Goal: Task Accomplishment & Management: Manage account settings

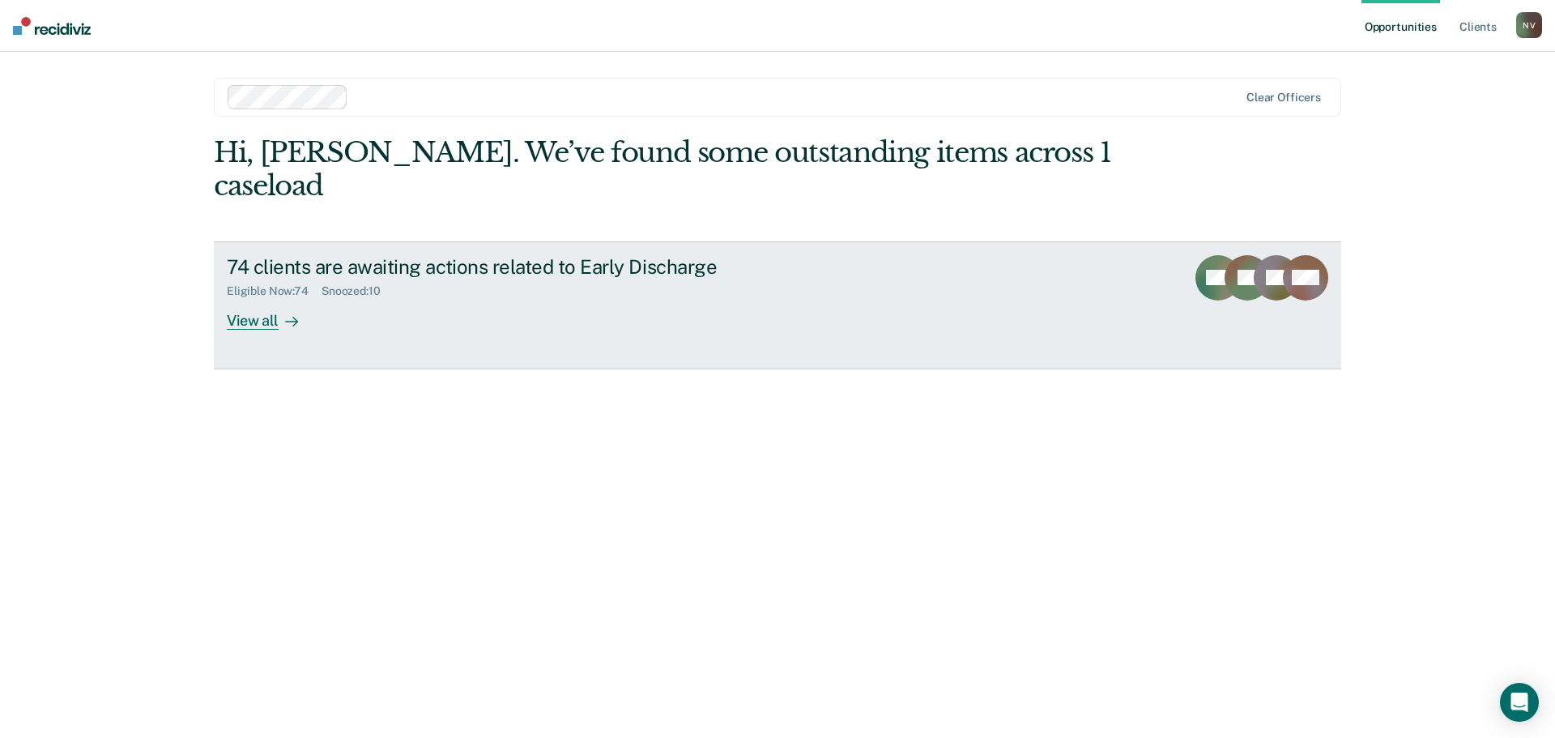
click at [245, 298] on div "View all" at bounding box center [272, 314] width 91 height 32
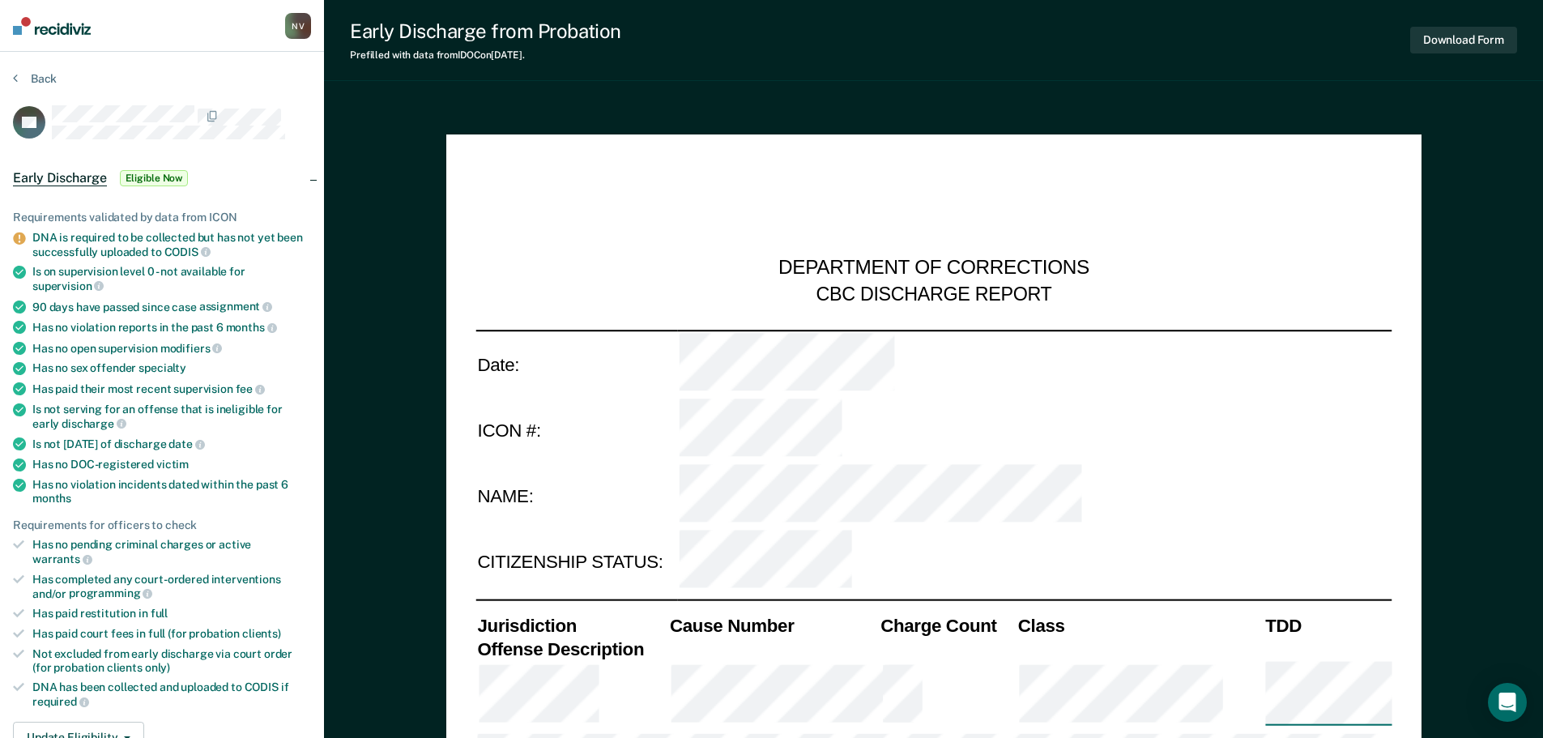
type textarea "x"
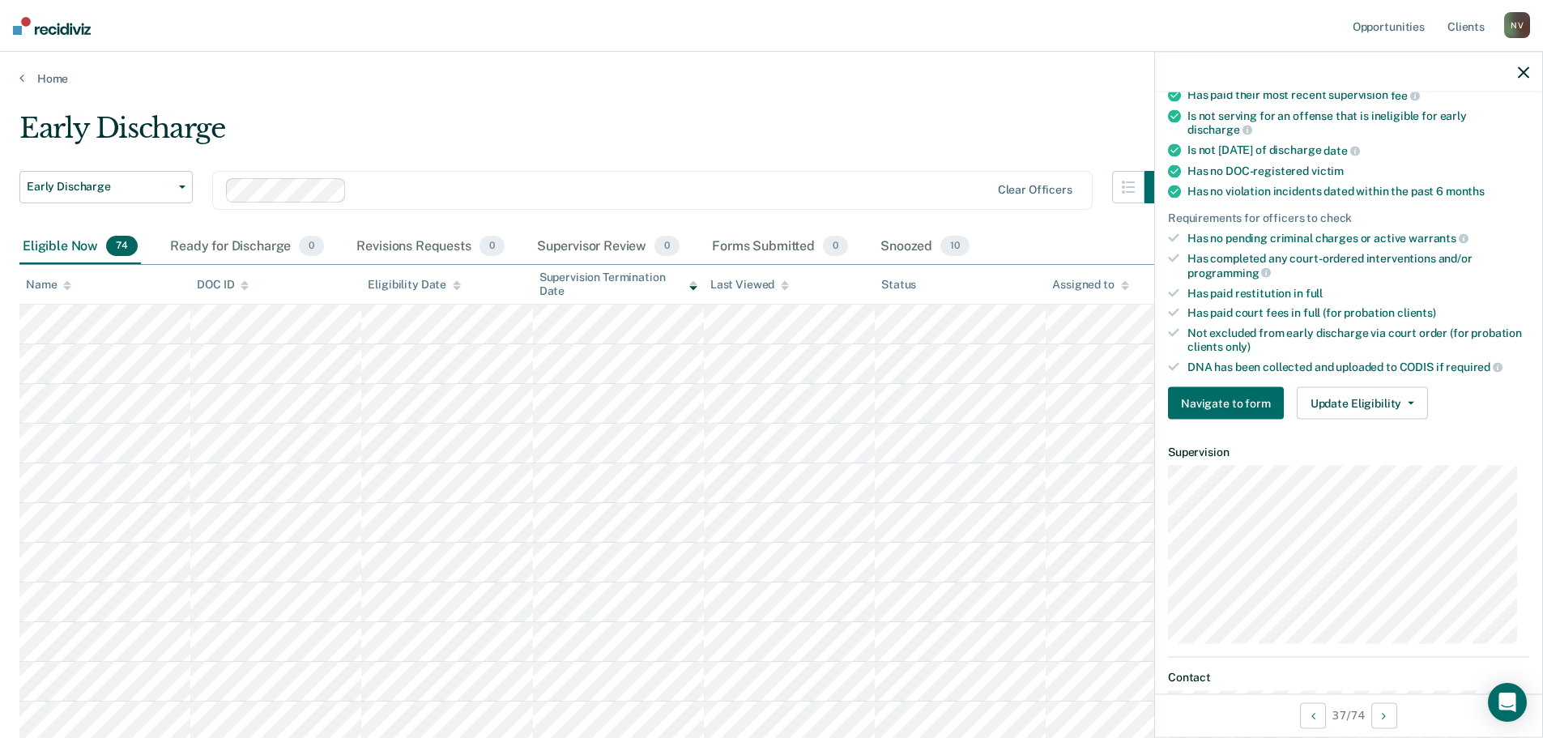
scroll to position [419, 0]
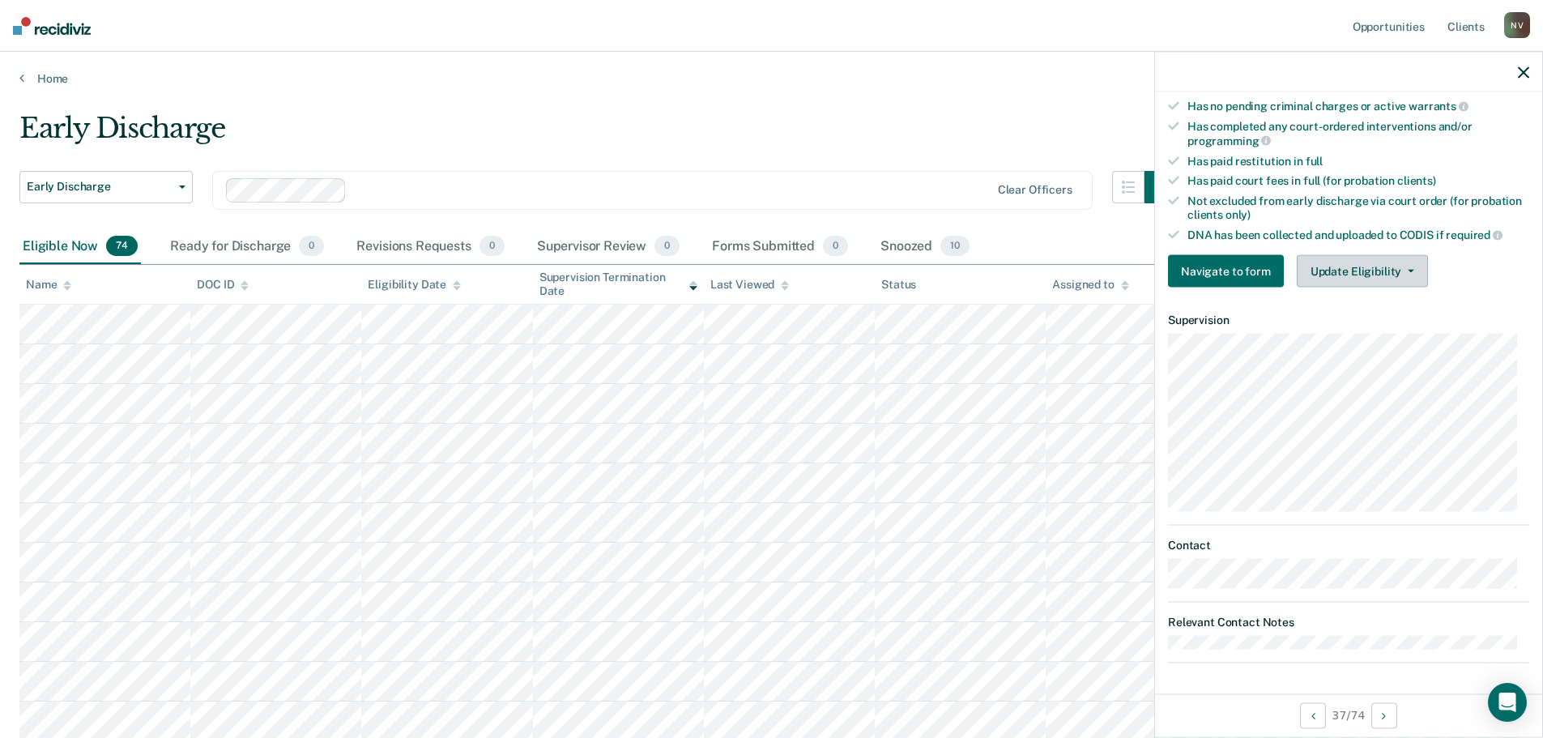
click at [1335, 271] on button "Update Eligibility" at bounding box center [1362, 271] width 131 height 32
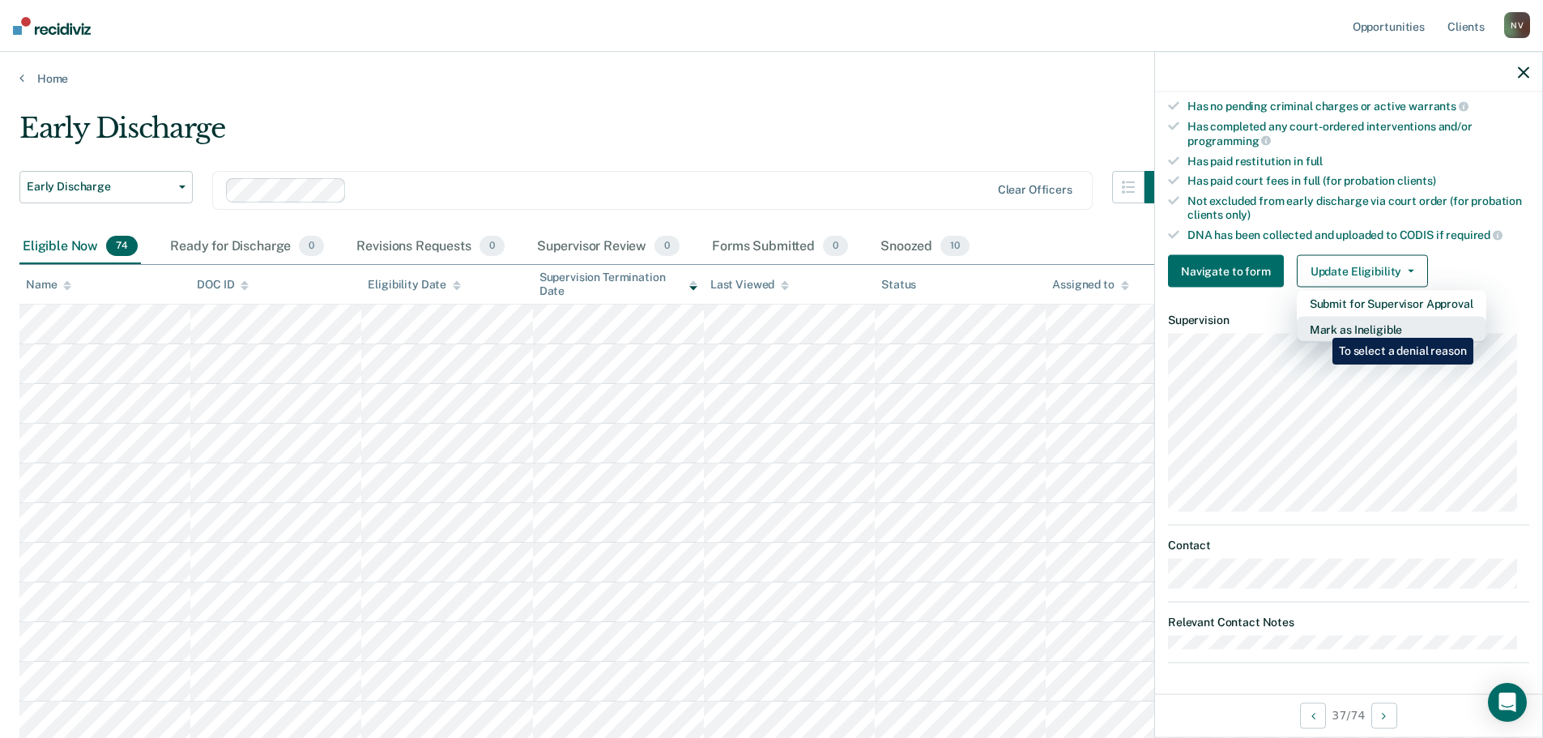
click at [1320, 326] on button "Mark as Ineligible" at bounding box center [1392, 330] width 190 height 26
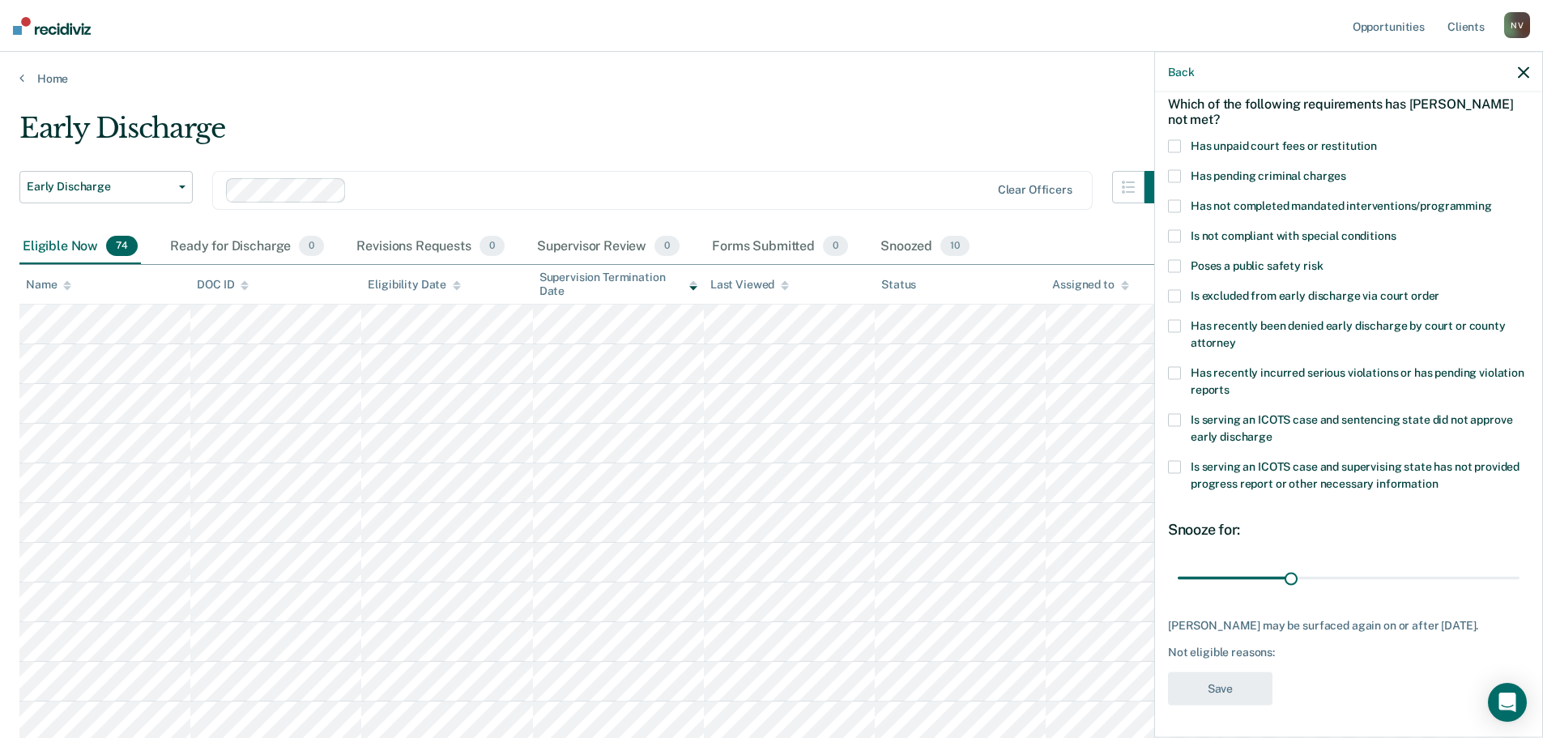
click at [1178, 139] on span at bounding box center [1174, 145] width 13 height 13
click at [1377, 139] on input "Has unpaid court fees or restitution" at bounding box center [1377, 139] width 0 height 0
click at [1175, 460] on span at bounding box center [1174, 466] width 13 height 13
click at [1438, 477] on input "Is serving an ICOTS case and supervising state has not provided progress report…" at bounding box center [1438, 477] width 0 height 0
click at [1214, 694] on button "Save" at bounding box center [1220, 687] width 104 height 33
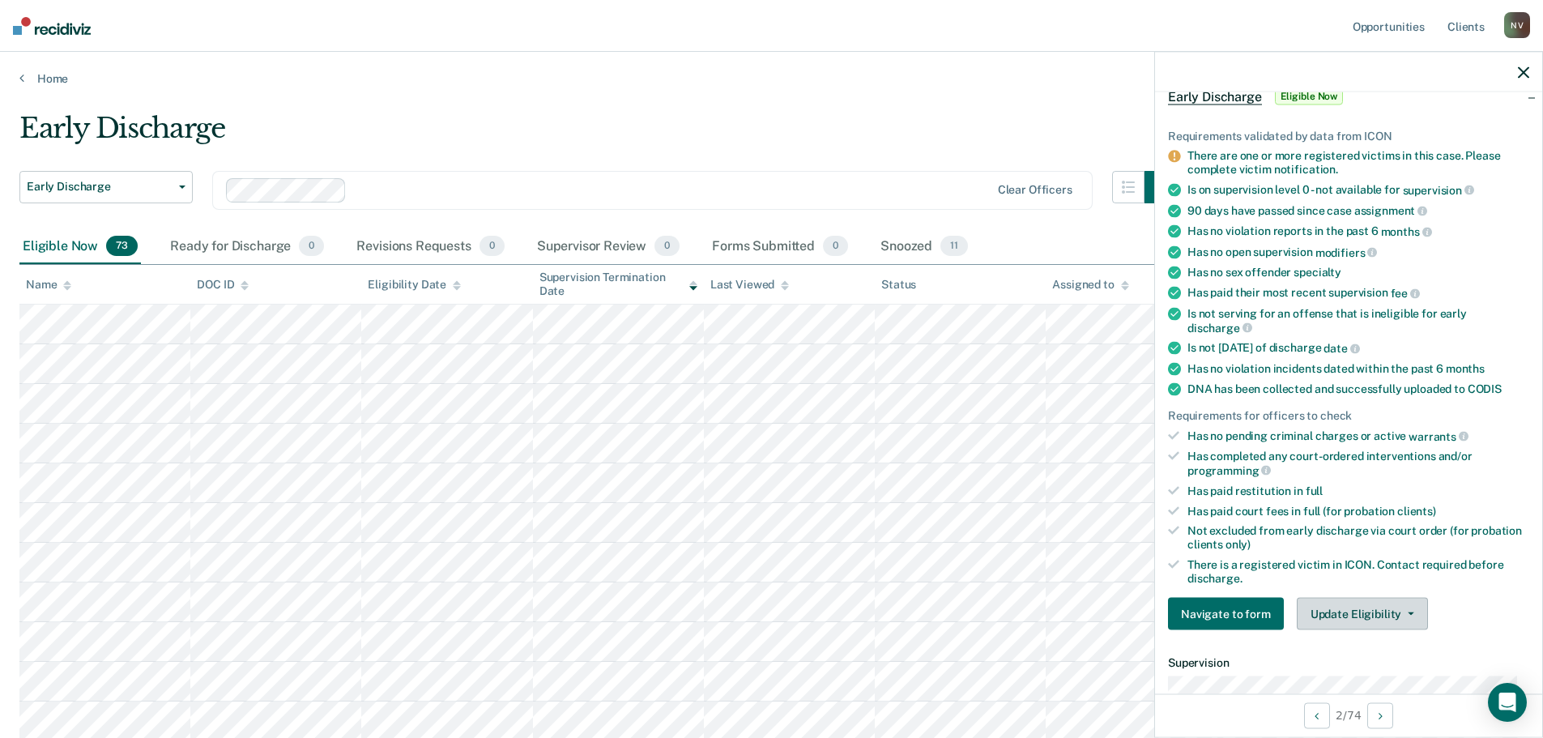
click at [1358, 606] on button "Update Eligibility" at bounding box center [1362, 614] width 131 height 32
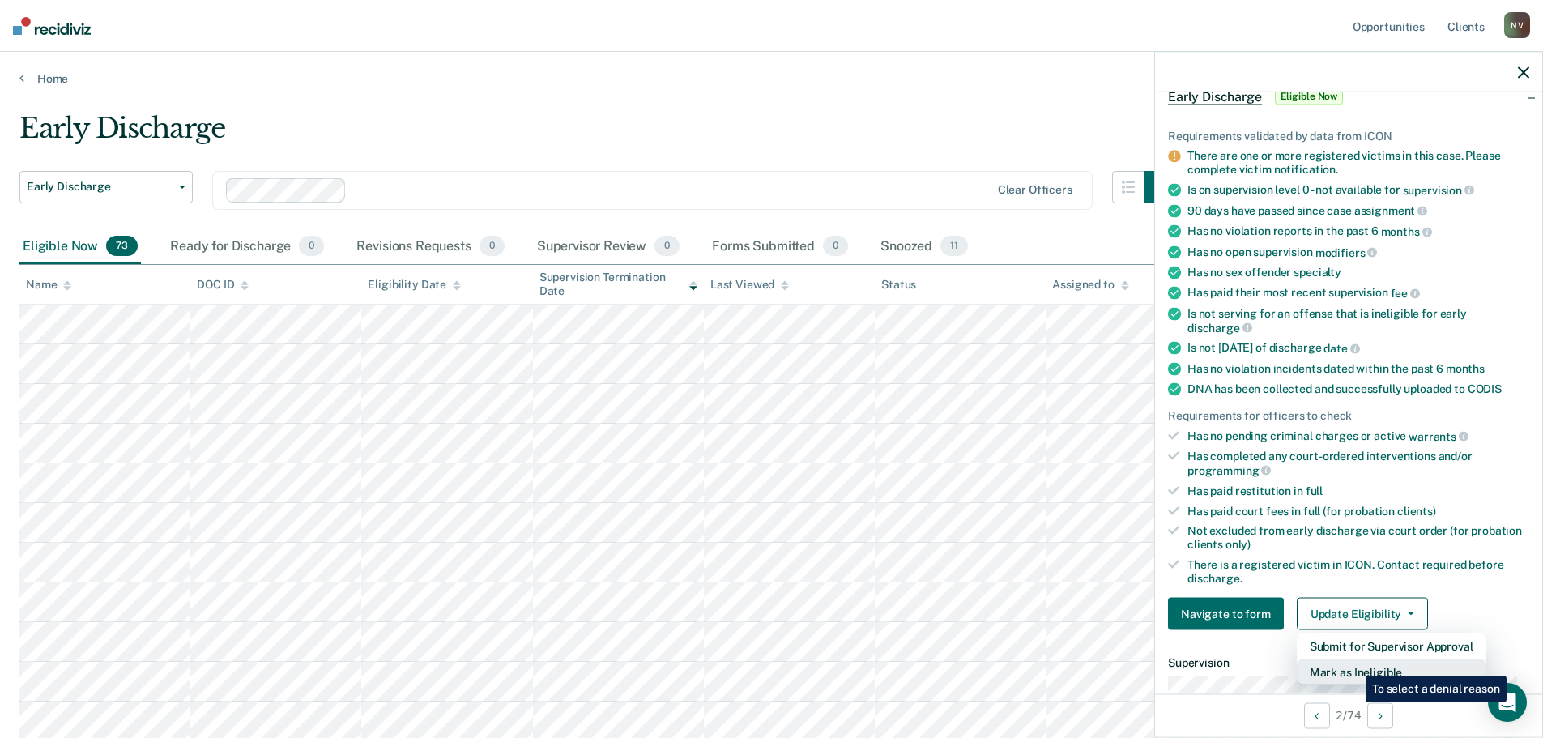
click at [1353, 663] on button "Mark as Ineligible" at bounding box center [1392, 672] width 190 height 26
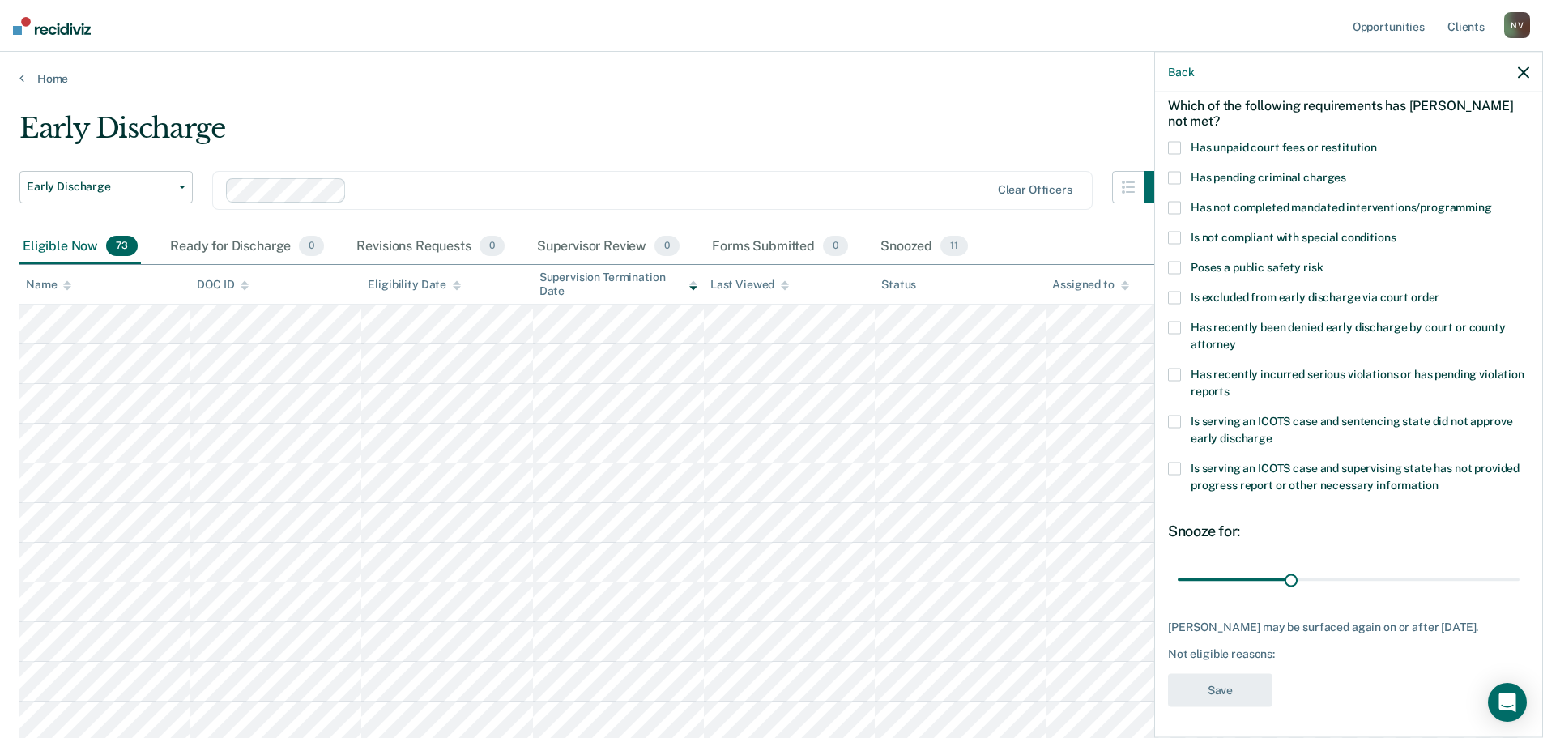
click at [1180, 143] on span at bounding box center [1174, 147] width 13 height 13
click at [1377, 141] on input "Has unpaid court fees or restitution" at bounding box center [1377, 141] width 0 height 0
click at [1173, 466] on span at bounding box center [1174, 468] width 13 height 13
click at [1438, 479] on input "Is serving an ICOTS case and supervising state has not provided progress report…" at bounding box center [1438, 479] width 0 height 0
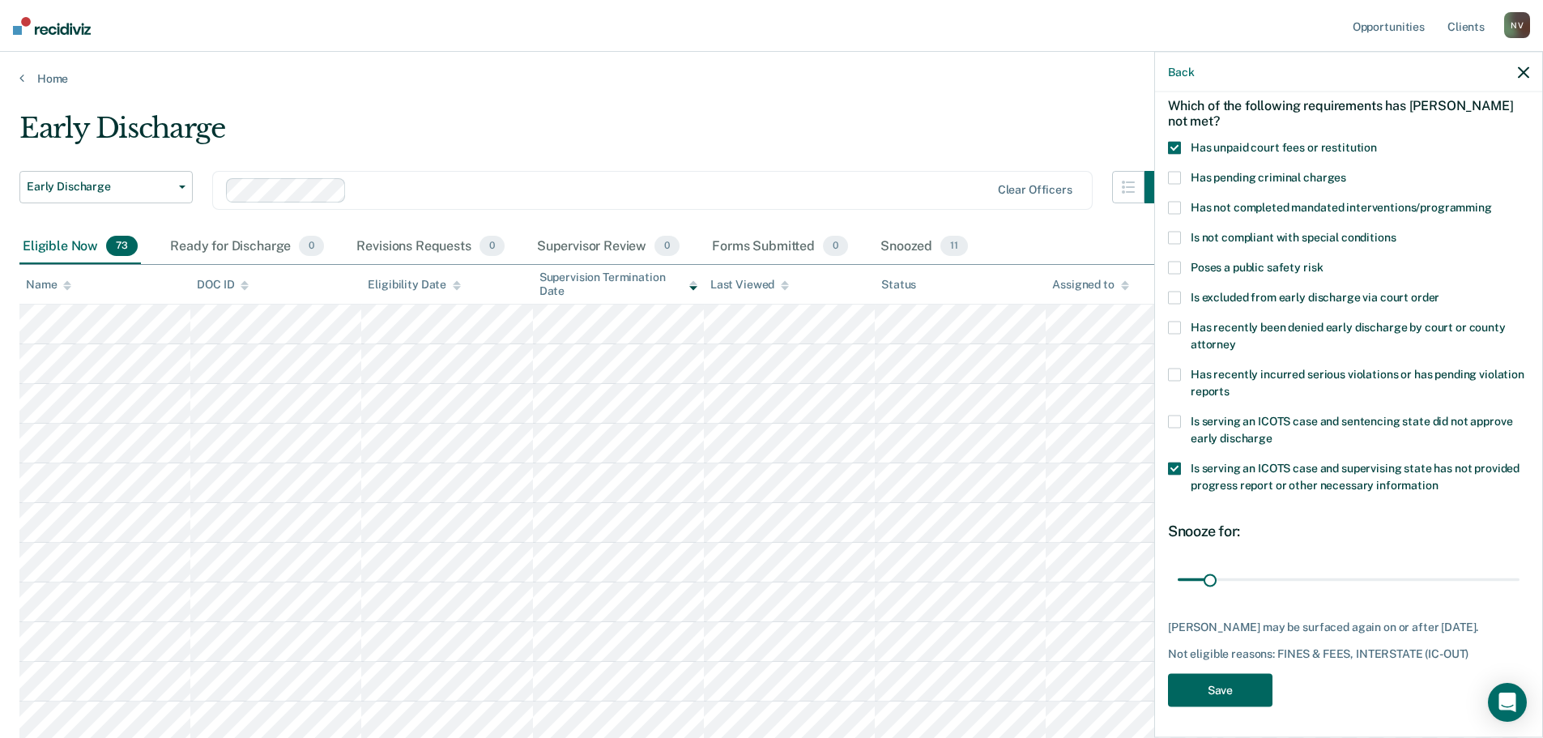
click at [1205, 692] on button "Save" at bounding box center [1220, 689] width 104 height 33
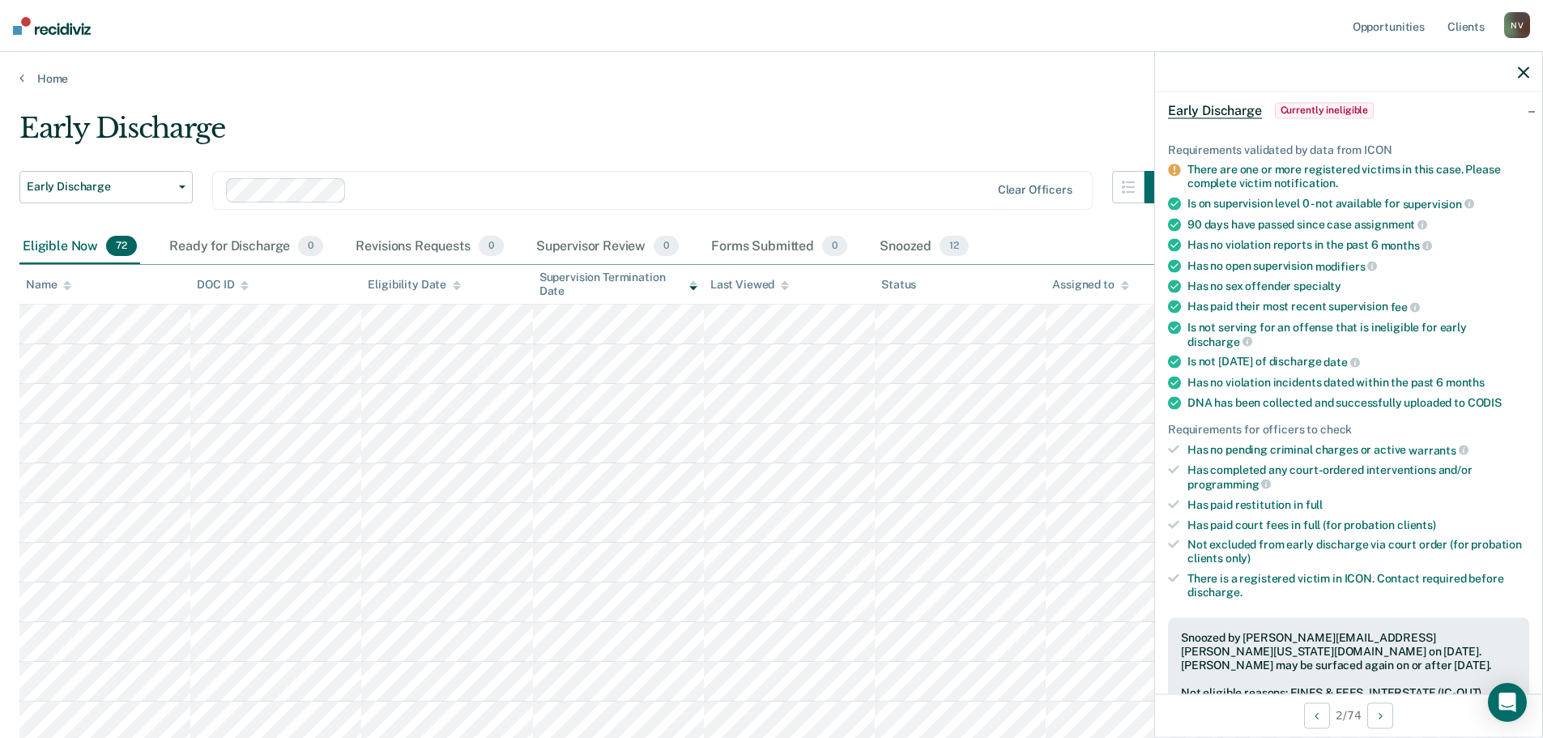
scroll to position [317, 0]
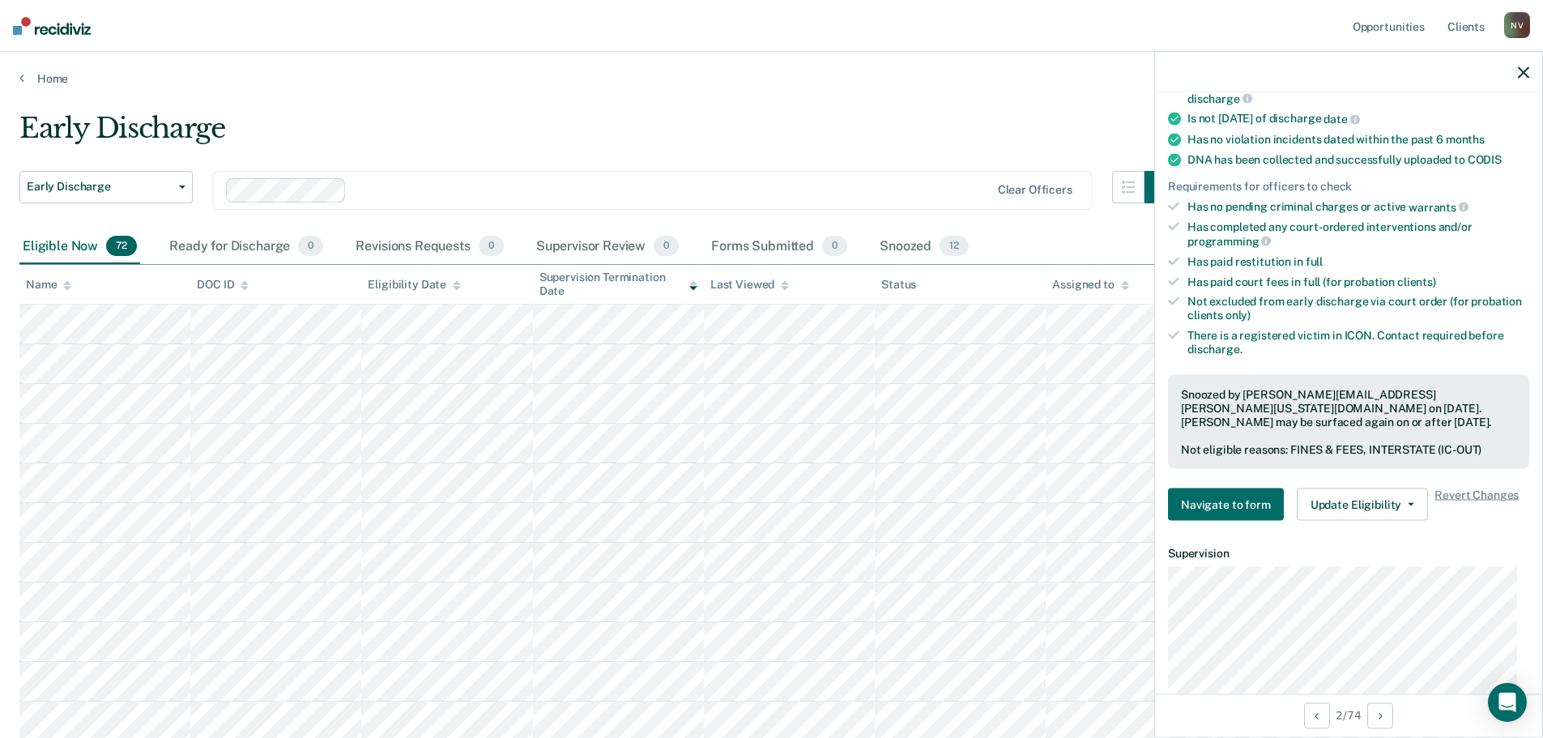
click at [1528, 69] on icon "button" at bounding box center [1523, 71] width 11 height 11
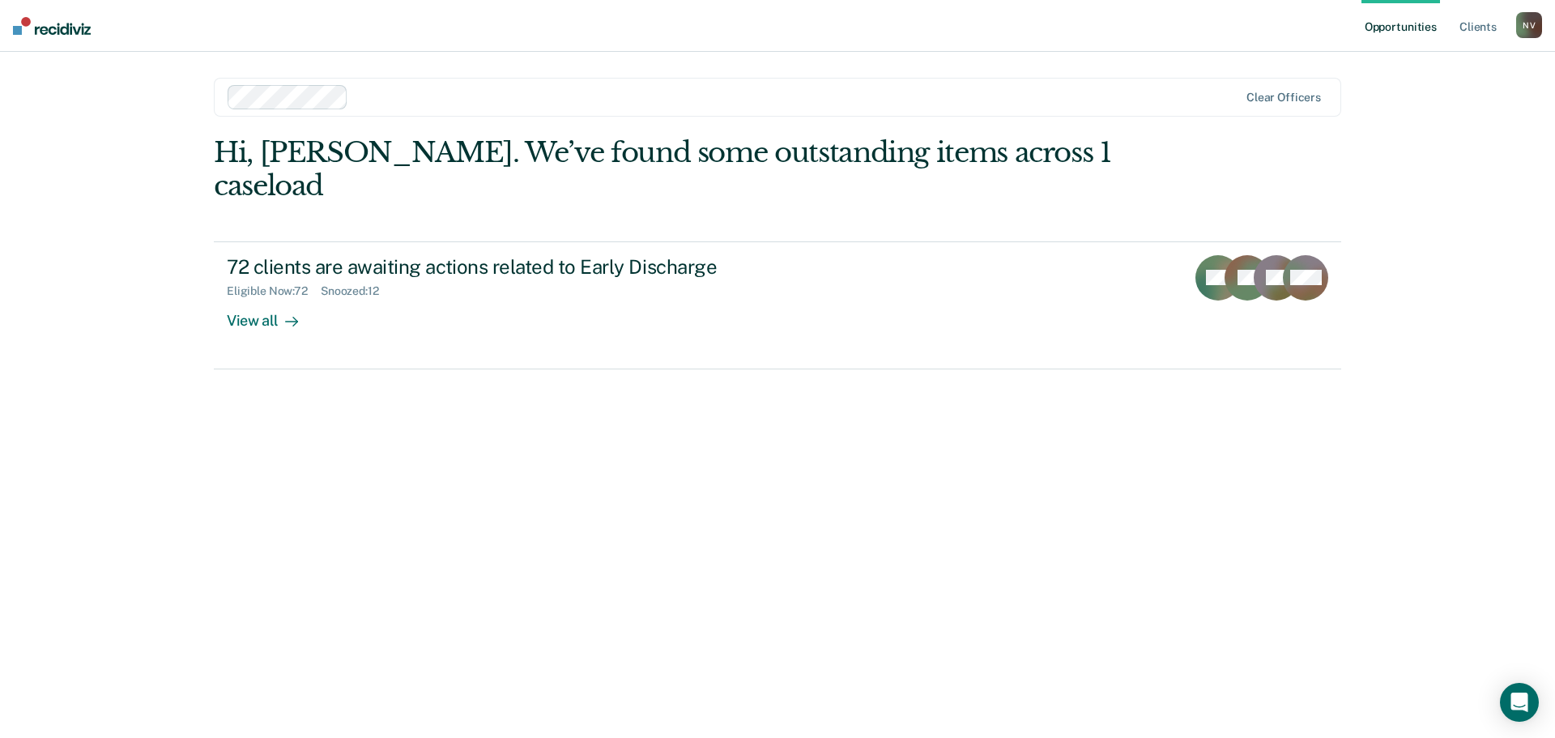
click at [1531, 21] on div "N V" at bounding box center [1529, 25] width 26 height 26
click at [1409, 72] on link "Profile" at bounding box center [1464, 66] width 130 height 14
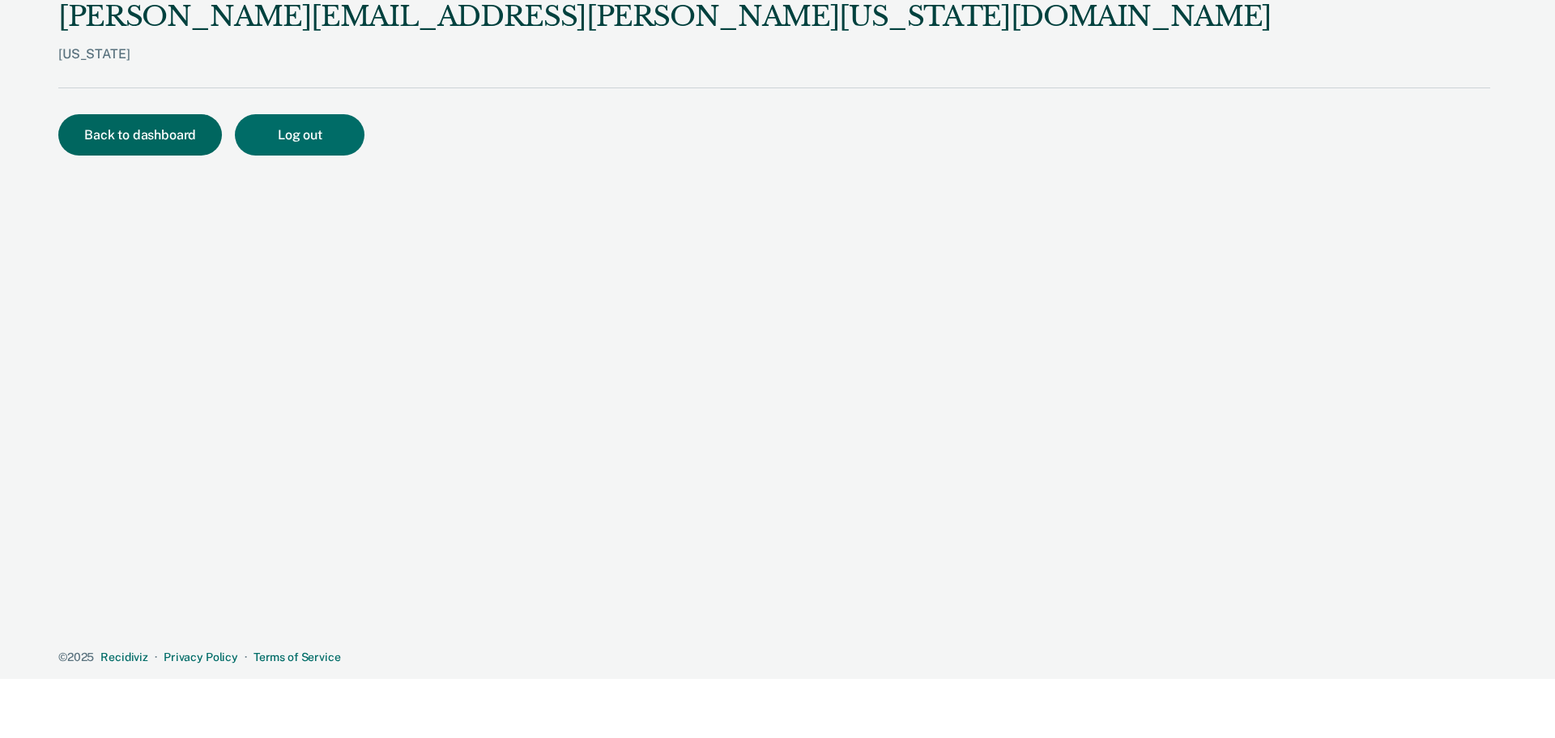
click at [139, 133] on button "Back to dashboard" at bounding box center [140, 134] width 164 height 41
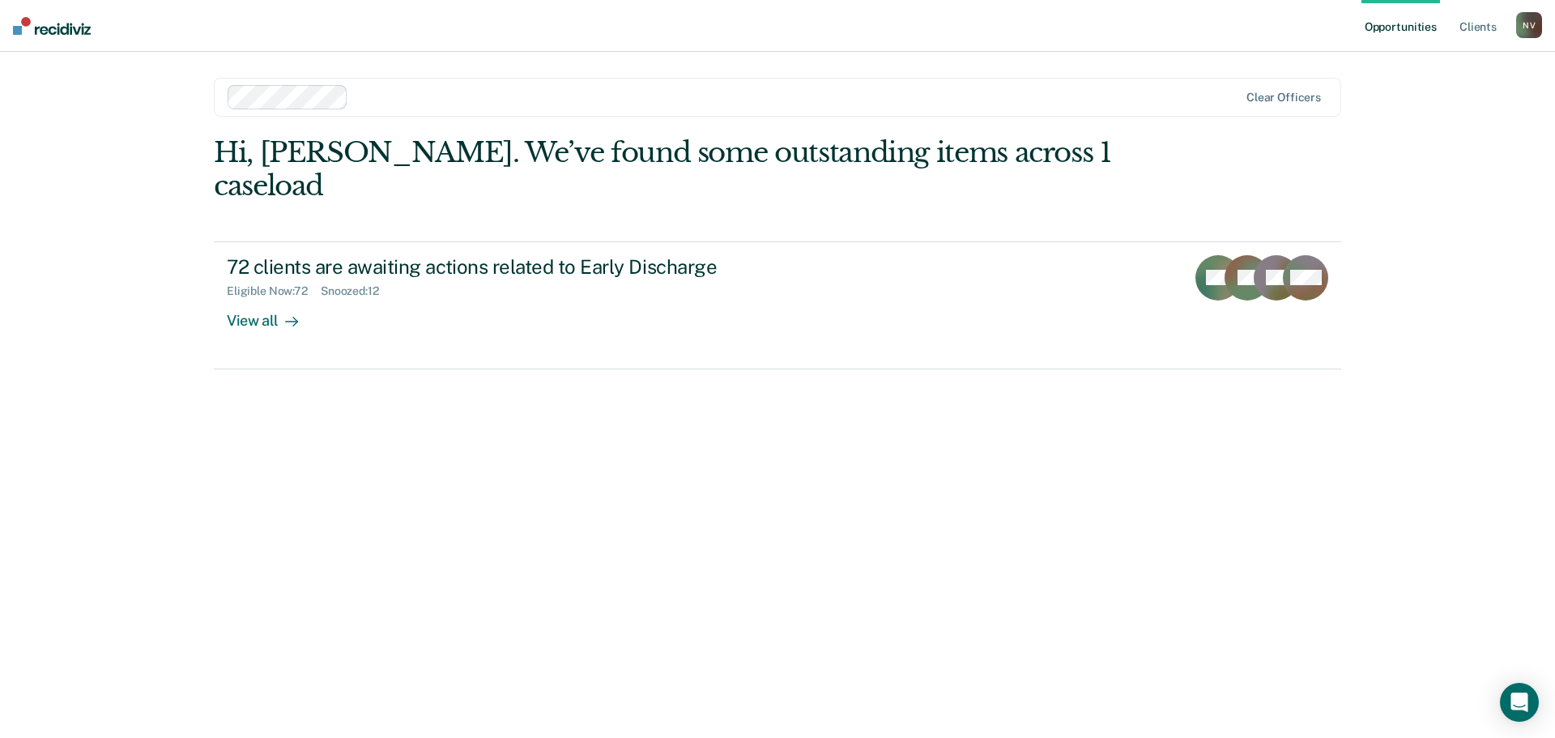
click at [1397, 34] on link "Opportunities" at bounding box center [1401, 26] width 79 height 52
click at [1489, 30] on link "Client s" at bounding box center [1478, 26] width 44 height 52
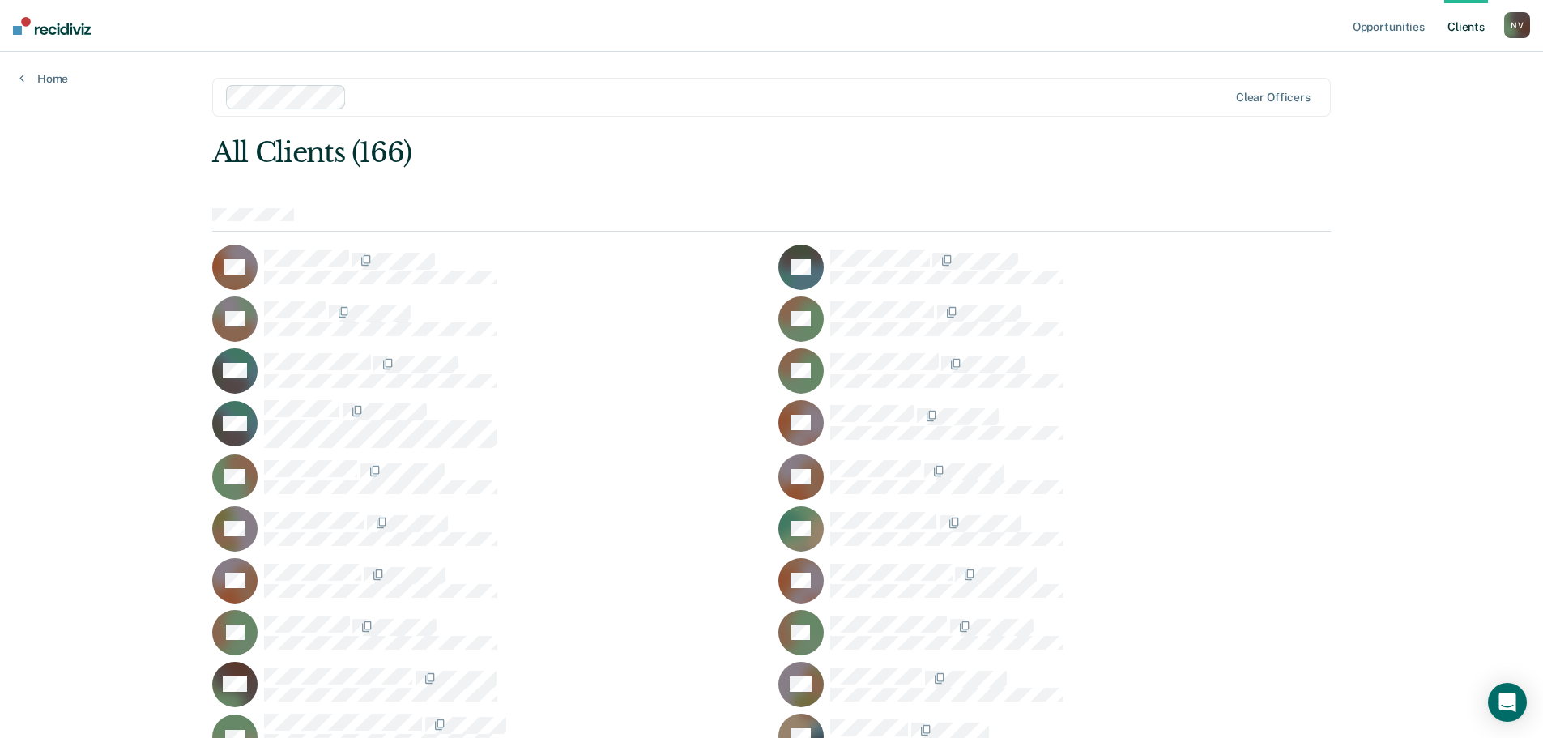
click at [1528, 28] on div "N V" at bounding box center [1517, 25] width 26 height 26
click at [23, 71] on icon at bounding box center [21, 77] width 5 height 13
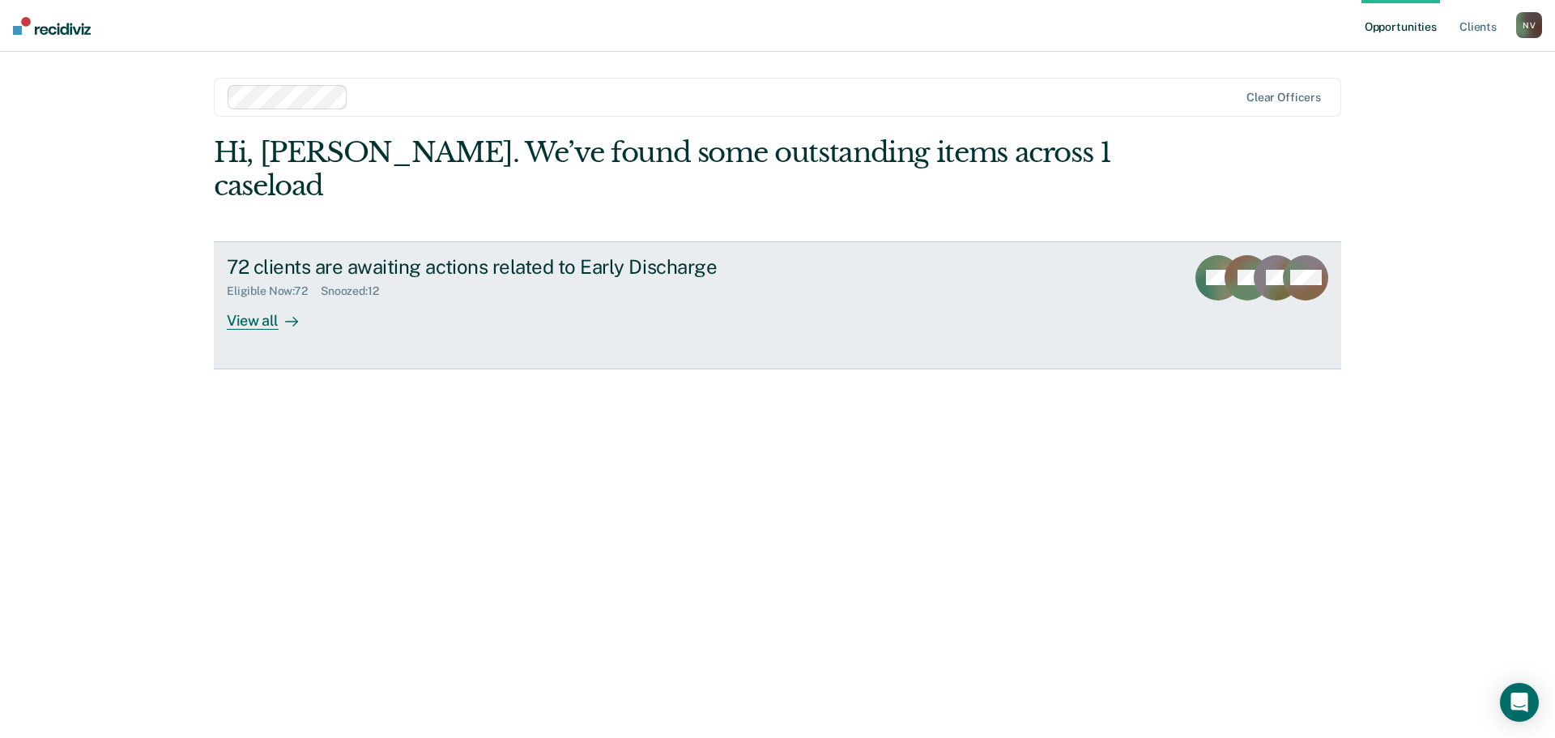
click at [246, 298] on div "View all" at bounding box center [272, 314] width 91 height 32
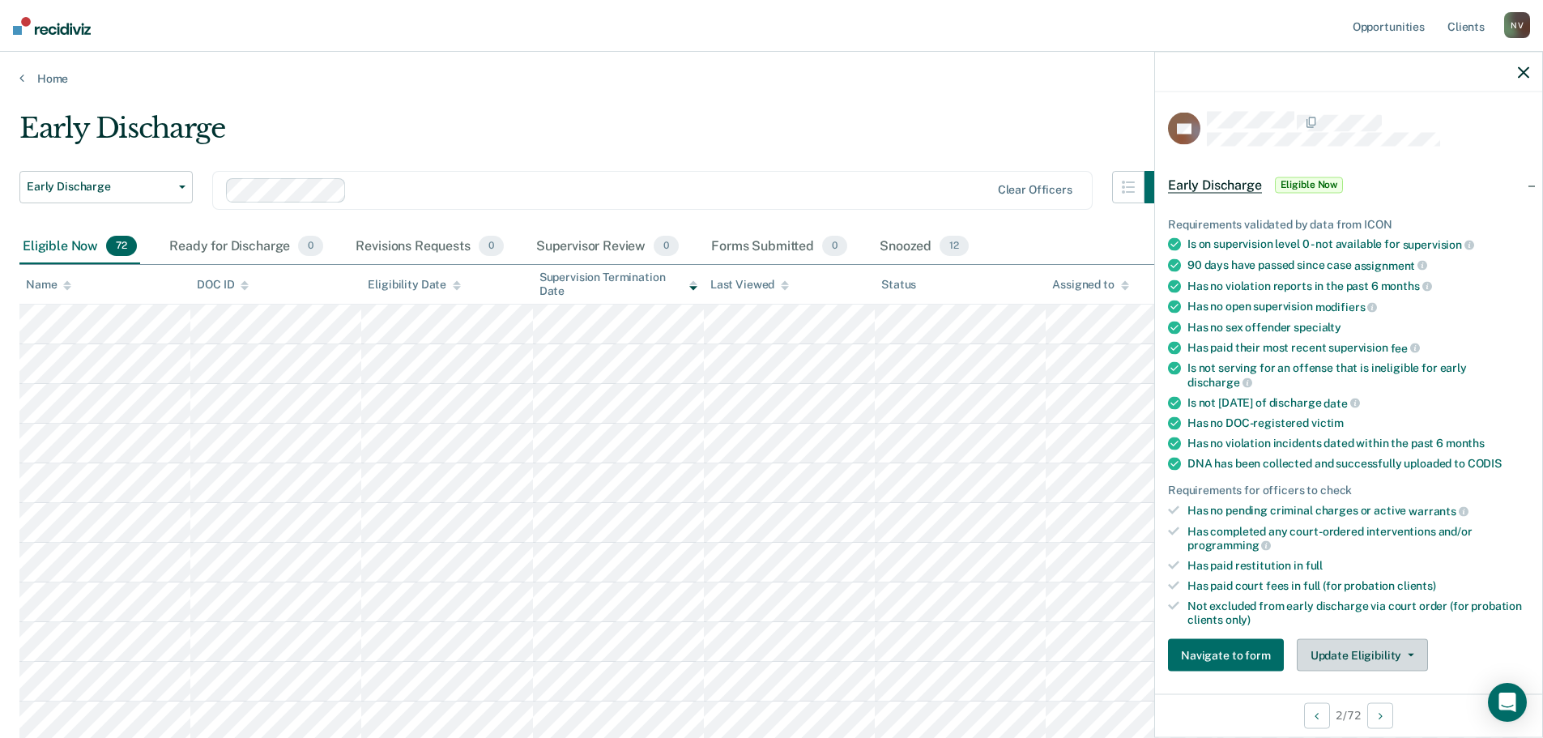
click at [1408, 654] on icon "button" at bounding box center [1411, 655] width 6 height 3
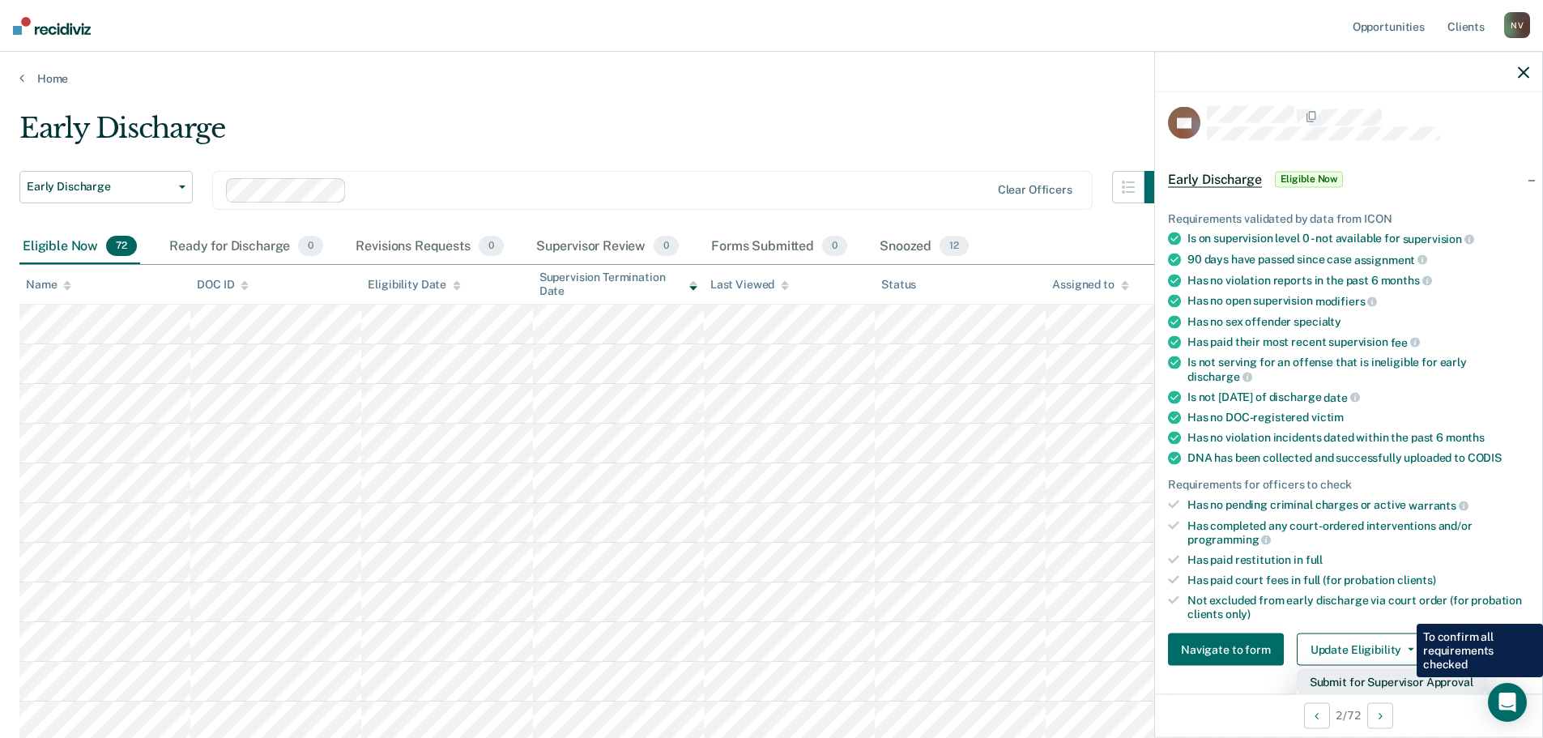
click at [1404, 677] on button "Submit for Supervisor Approval" at bounding box center [1392, 682] width 190 height 26
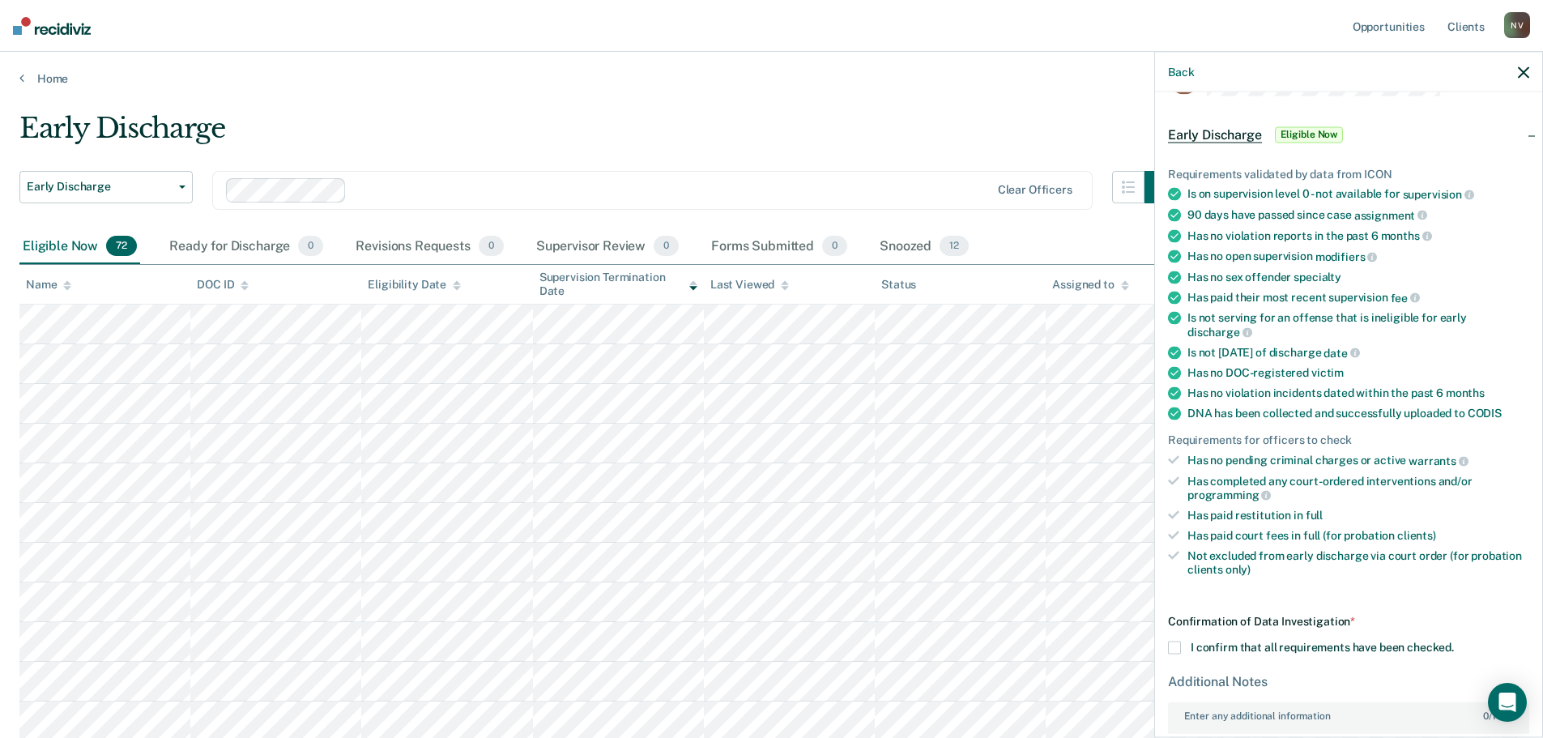
scroll to position [168, 0]
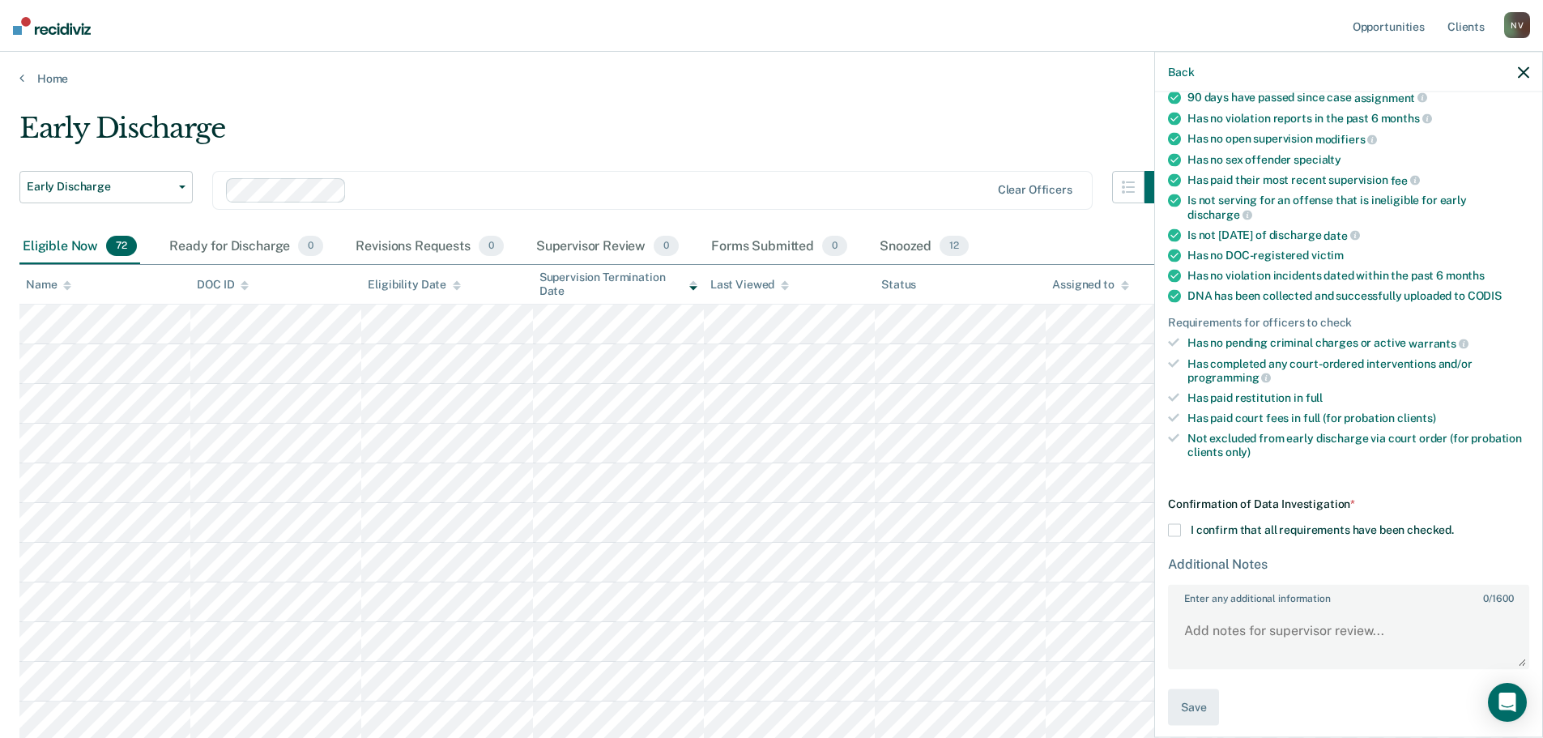
click at [1178, 535] on div "Confirmation of Data Investigation * I confirm that all requirements have been …" at bounding box center [1348, 611] width 361 height 228
click at [1178, 530] on span at bounding box center [1174, 530] width 13 height 13
click at [1454, 524] on input "I confirm that all requirements have been checked." at bounding box center [1454, 524] width 0 height 0
click at [1199, 701] on button "Save" at bounding box center [1193, 707] width 51 height 36
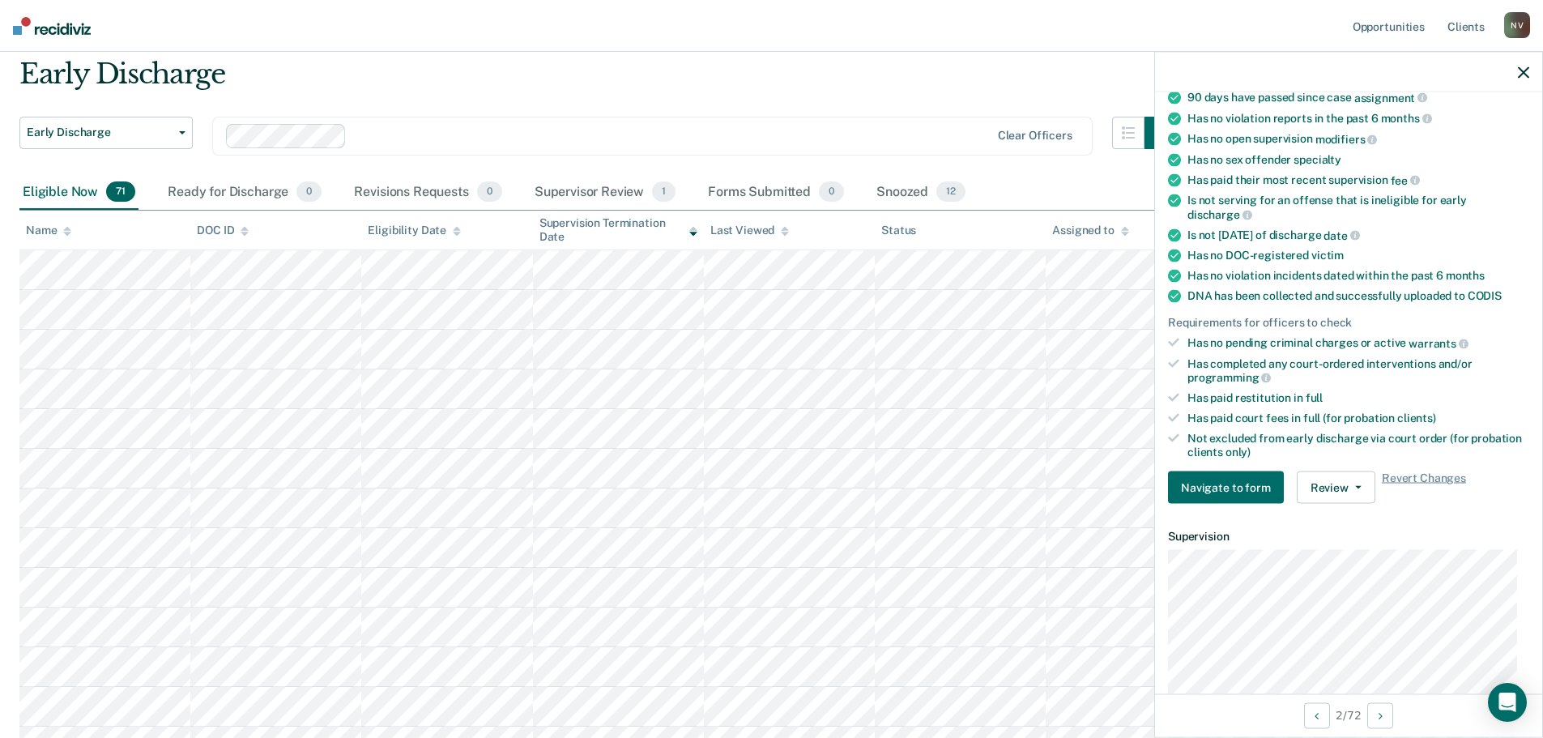
scroll to position [81, 0]
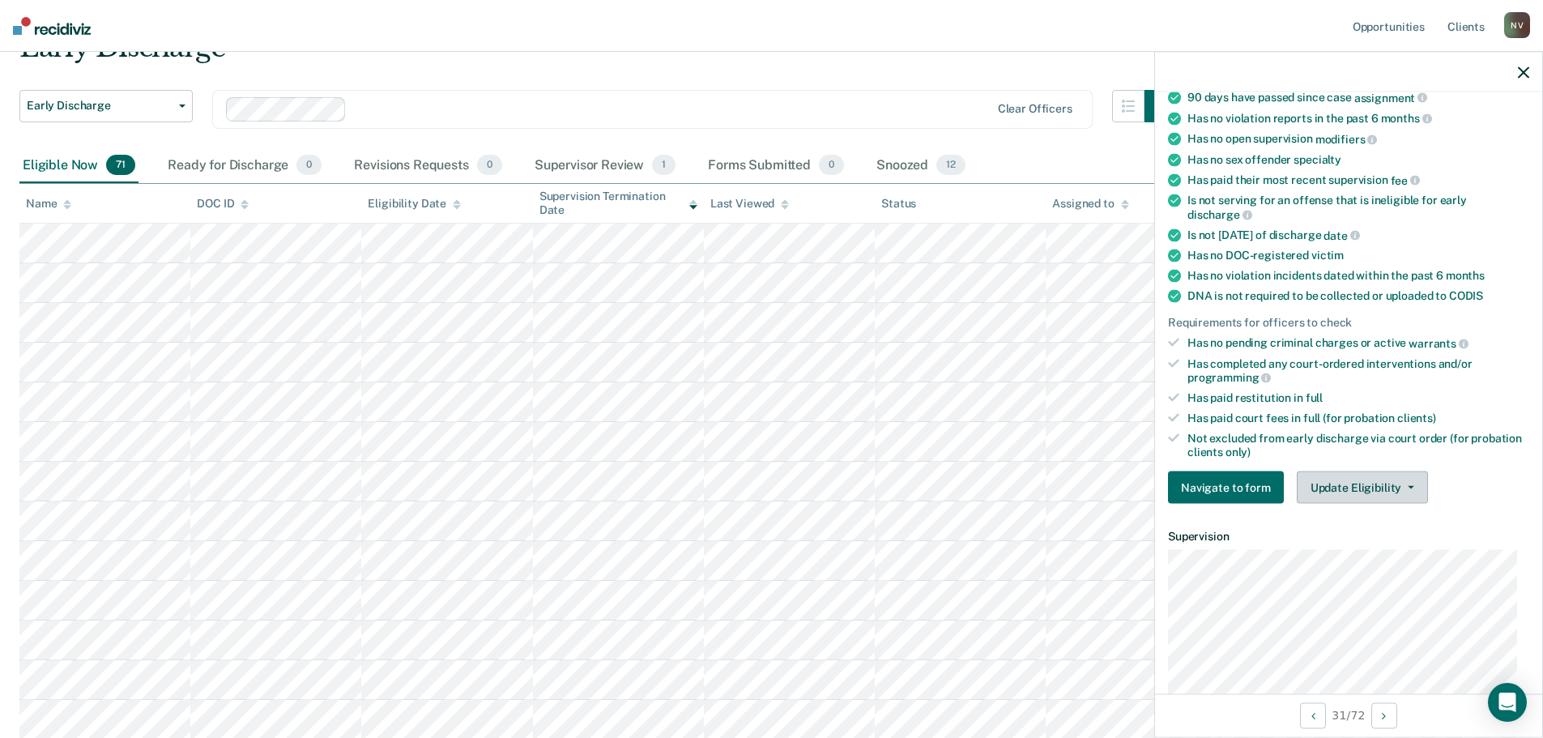
click at [1340, 478] on button "Update Eligibility" at bounding box center [1362, 487] width 131 height 32
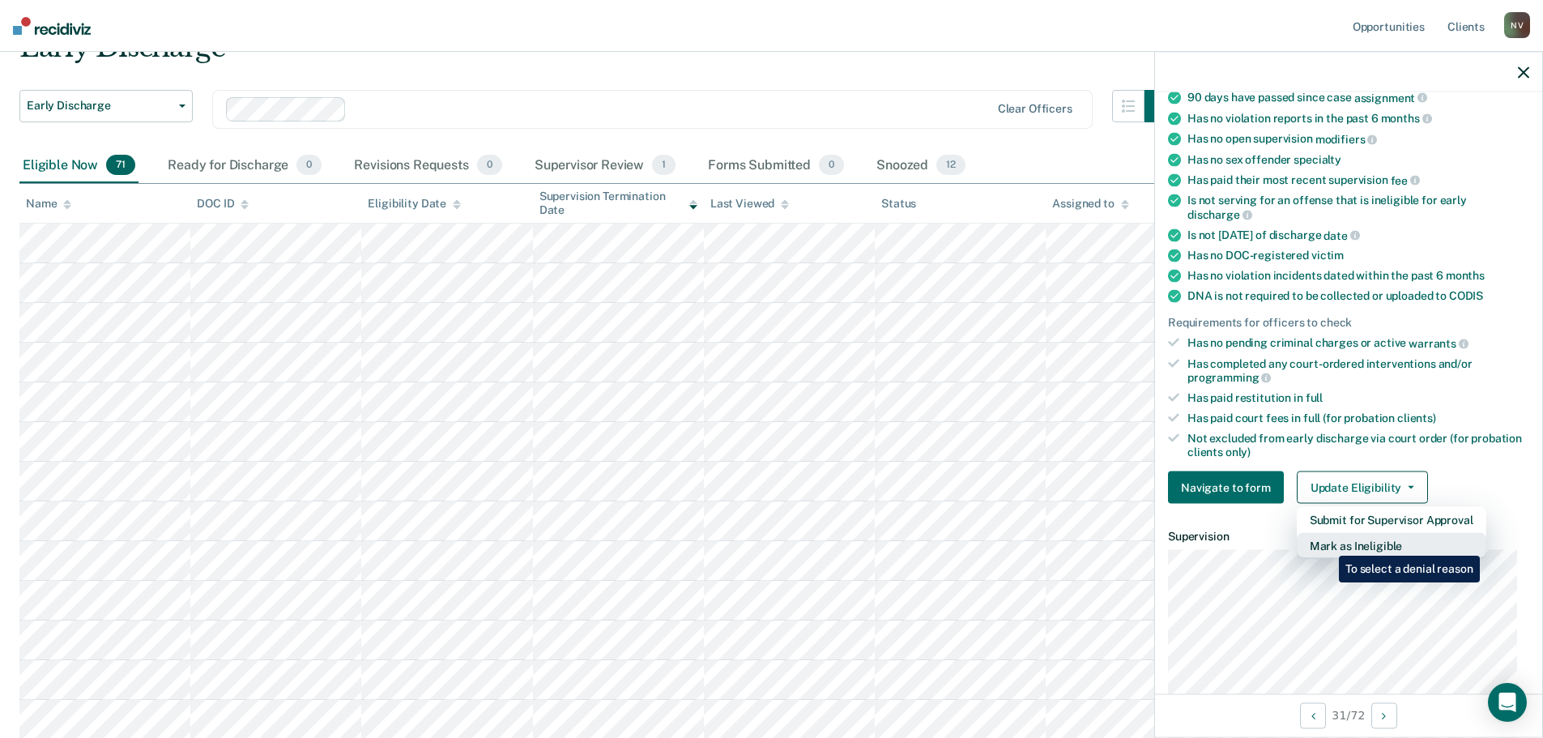
click at [1327, 543] on button "Mark as Ineligible" at bounding box center [1392, 546] width 190 height 26
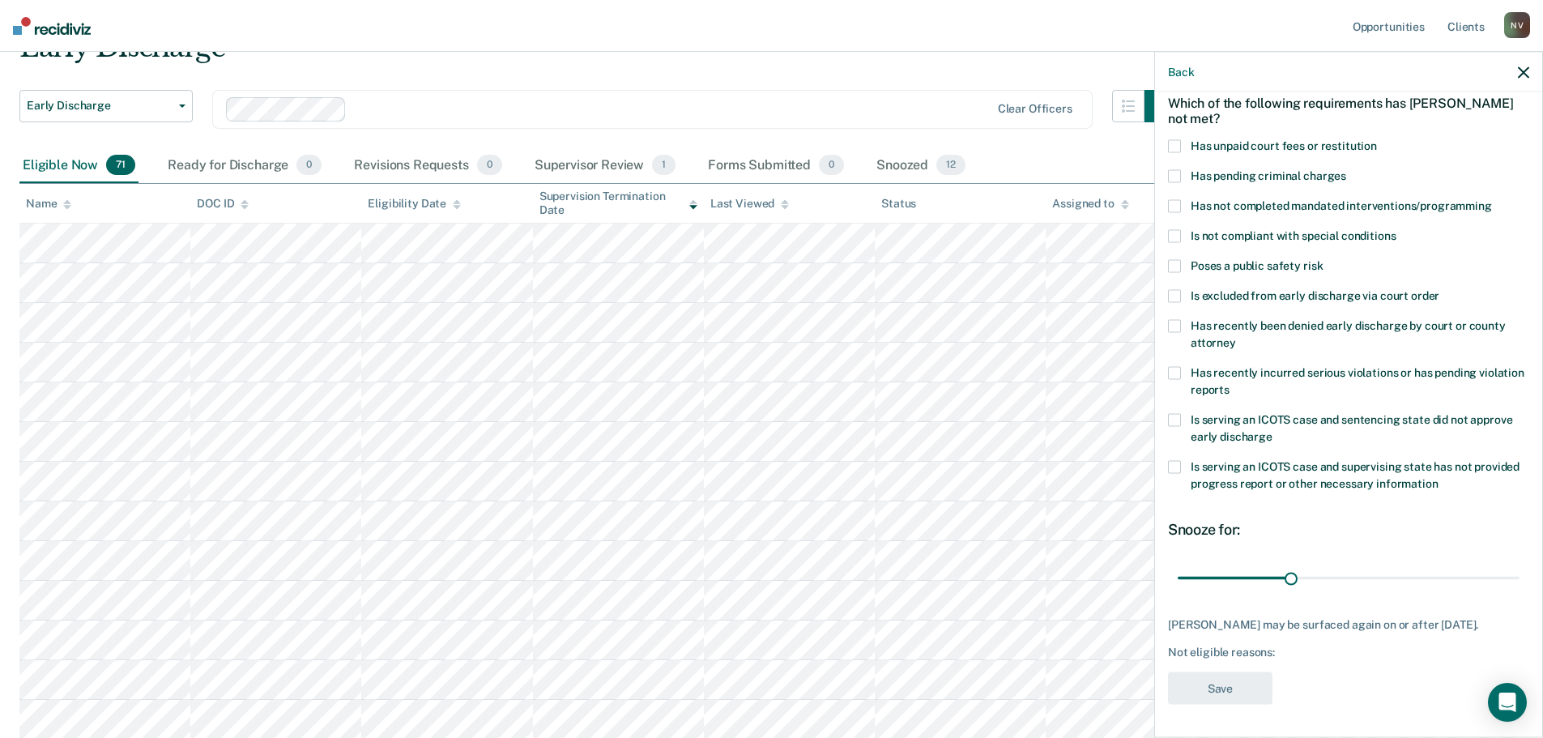
scroll to position [75, 0]
click at [1181, 203] on label "Has not completed mandated interventions/programming" at bounding box center [1348, 209] width 361 height 17
click at [1492, 201] on input "Has not completed mandated interventions/programming" at bounding box center [1492, 201] width 0 height 0
click at [1177, 241] on span at bounding box center [1174, 237] width 13 height 13
click at [1396, 231] on input "Is not compliant with special conditions" at bounding box center [1396, 231] width 0 height 0
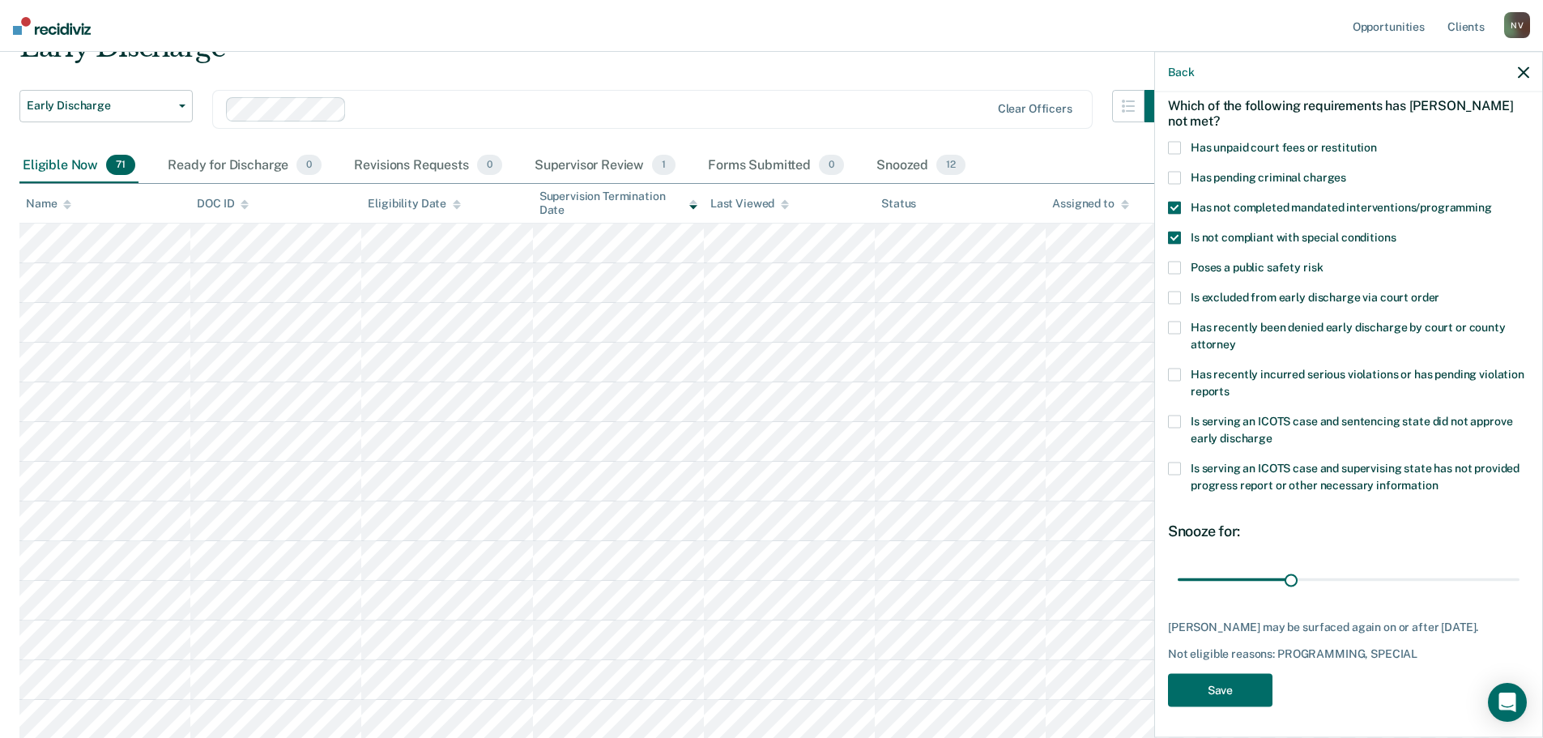
click at [1174, 420] on span at bounding box center [1174, 421] width 13 height 13
click at [1272, 432] on input "Is serving an ICOTS case and sentencing state did not approve early discharge" at bounding box center [1272, 432] width 0 height 0
click at [1207, 706] on button "Save" at bounding box center [1220, 689] width 104 height 33
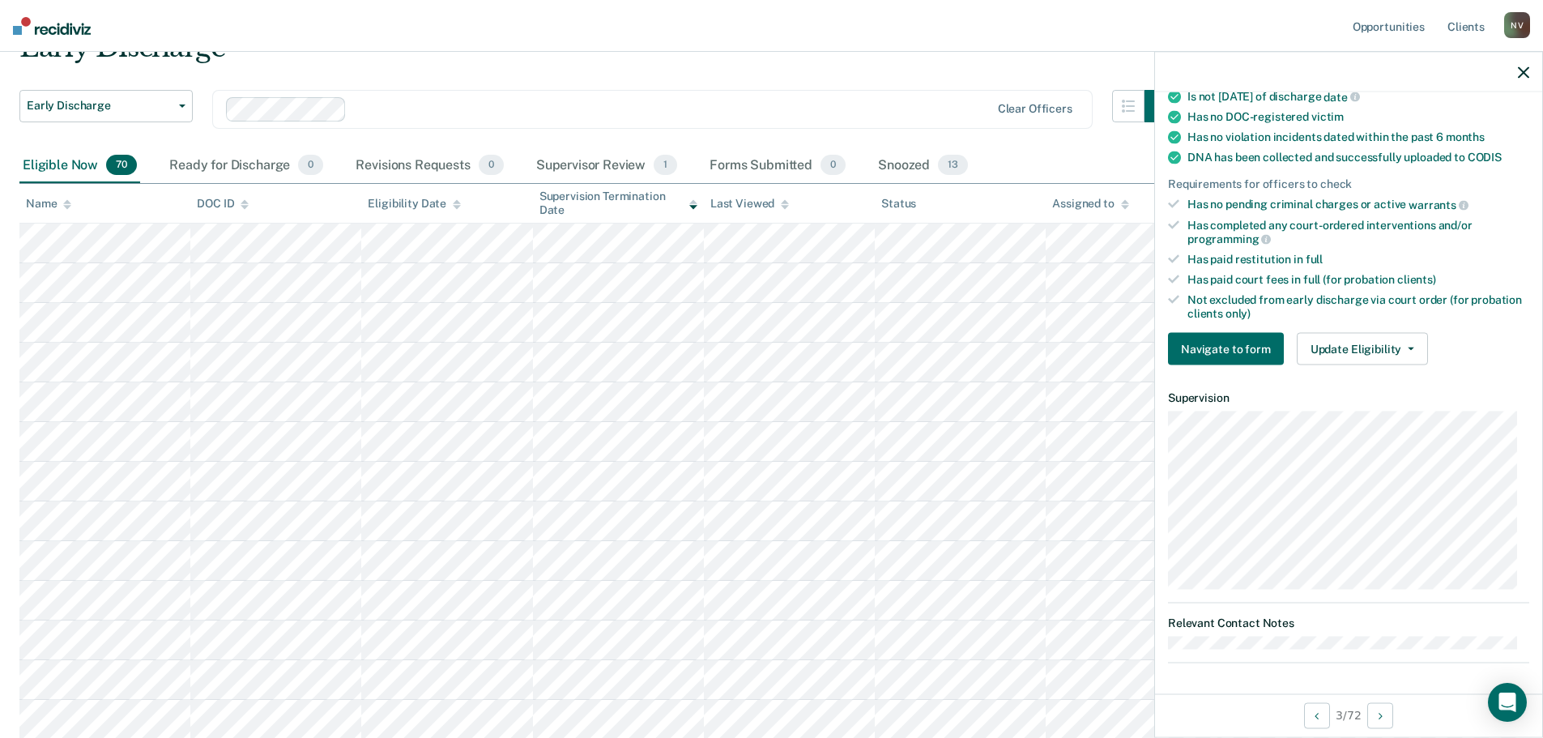
scroll to position [0, 0]
